Goal: Go to known website: Go to known website

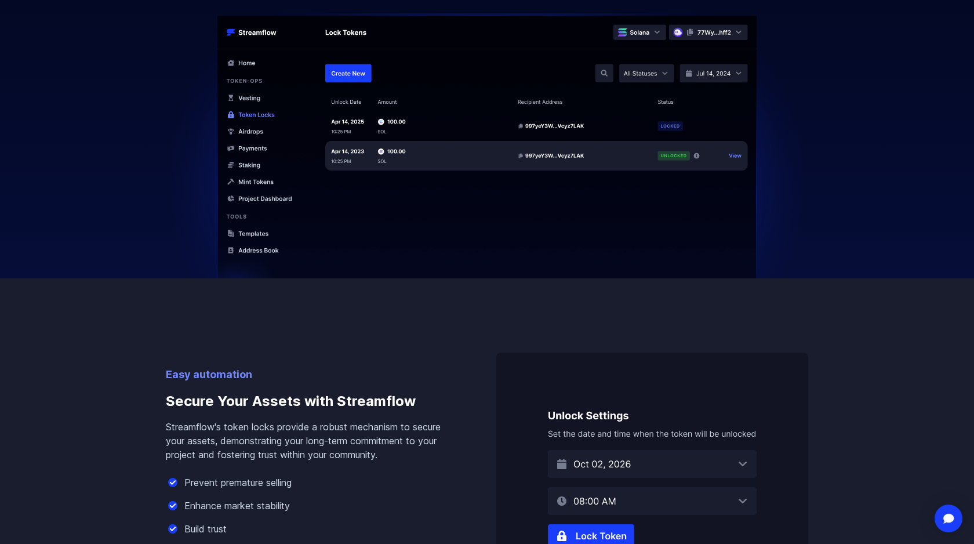
scroll to position [738, 0]
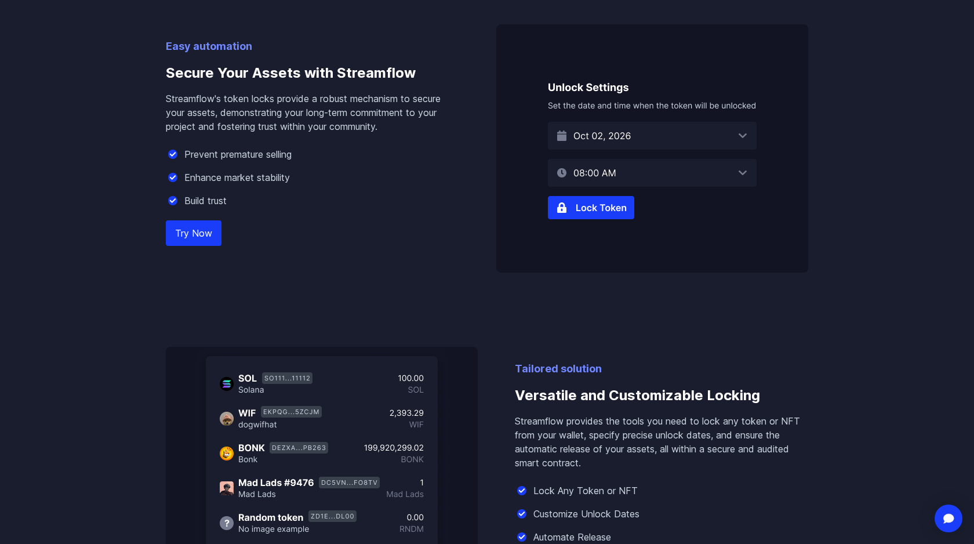
click at [596, 213] on img at bounding box center [652, 148] width 312 height 248
click at [641, 130] on img at bounding box center [652, 148] width 312 height 248
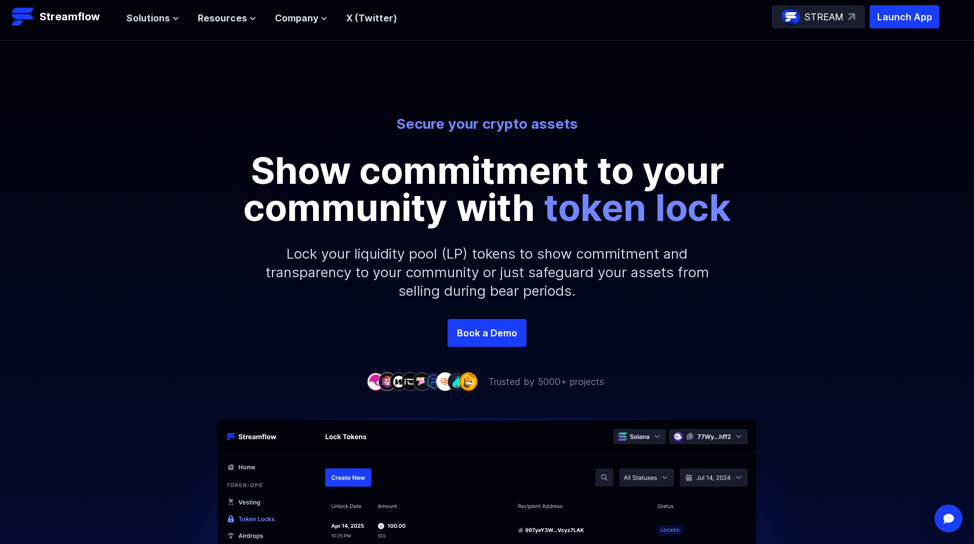
scroll to position [0, 0]
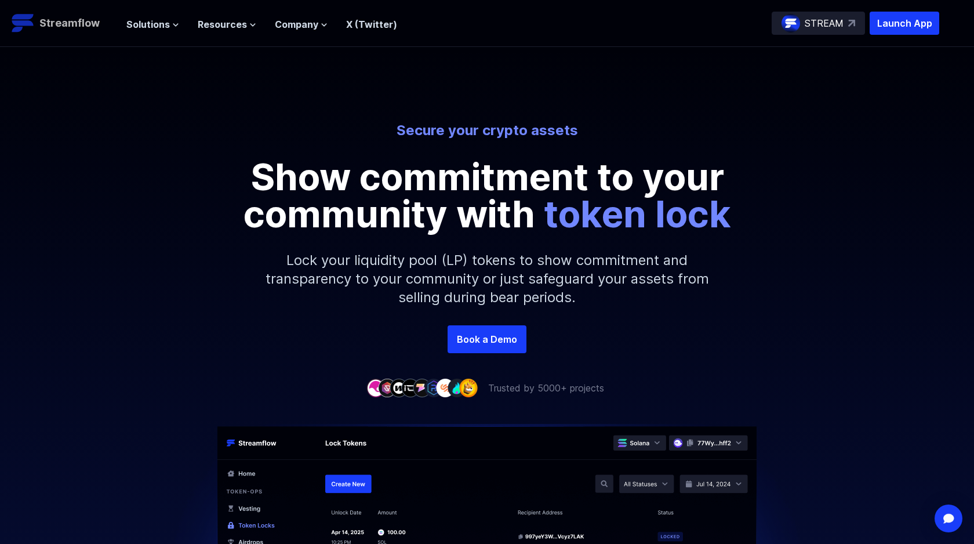
click at [66, 19] on p "Streamflow" at bounding box center [69, 23] width 60 height 16
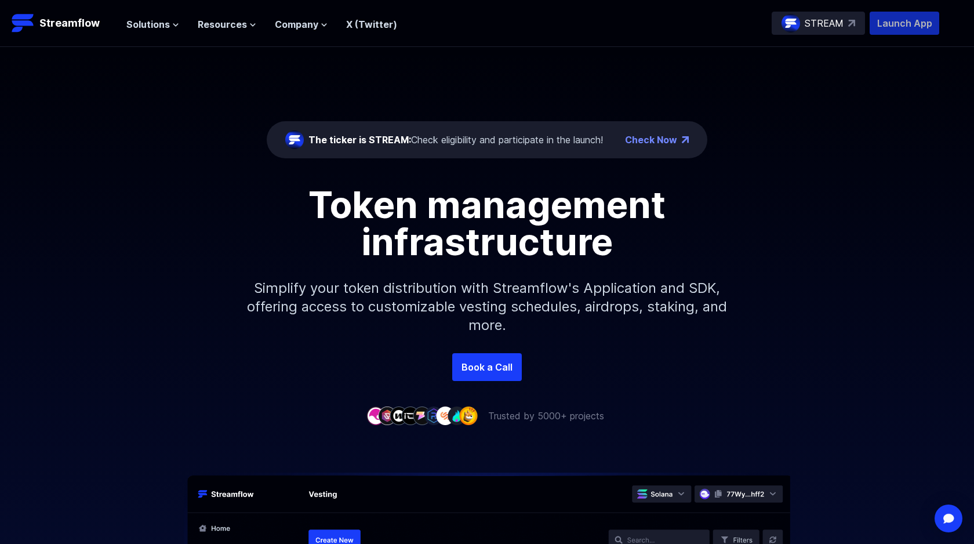
click at [891, 23] on p "Launch App" at bounding box center [904, 23] width 70 height 23
